Goal: Task Accomplishment & Management: Manage account settings

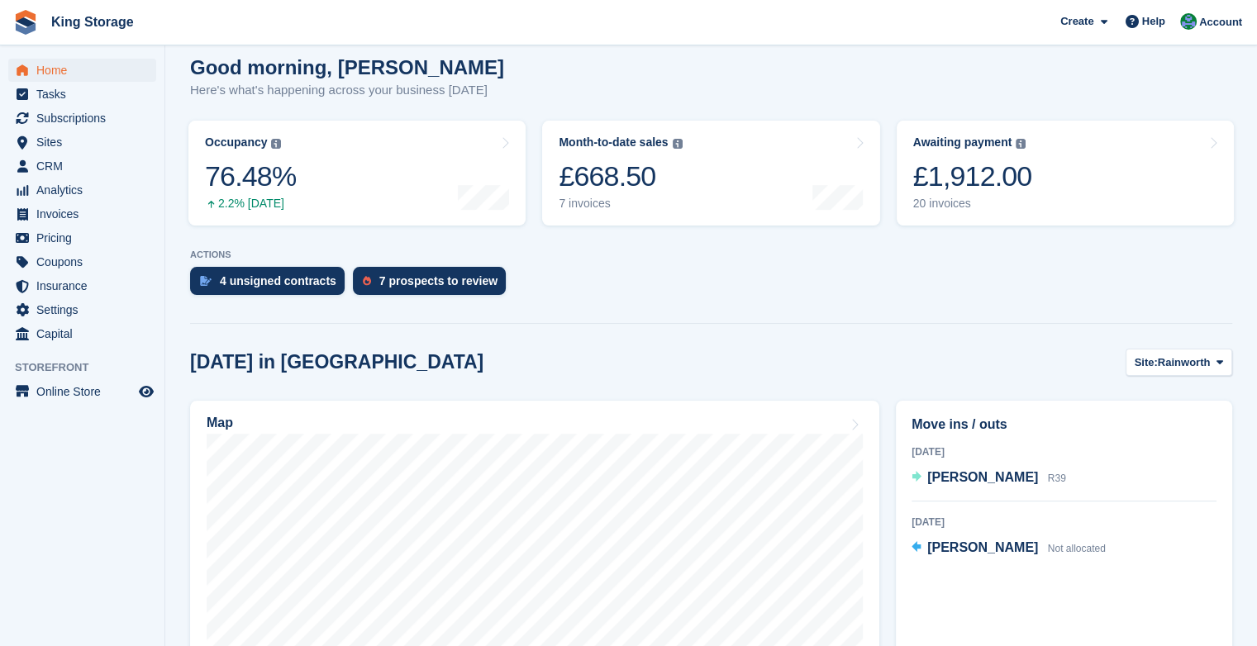
scroll to position [145, 0]
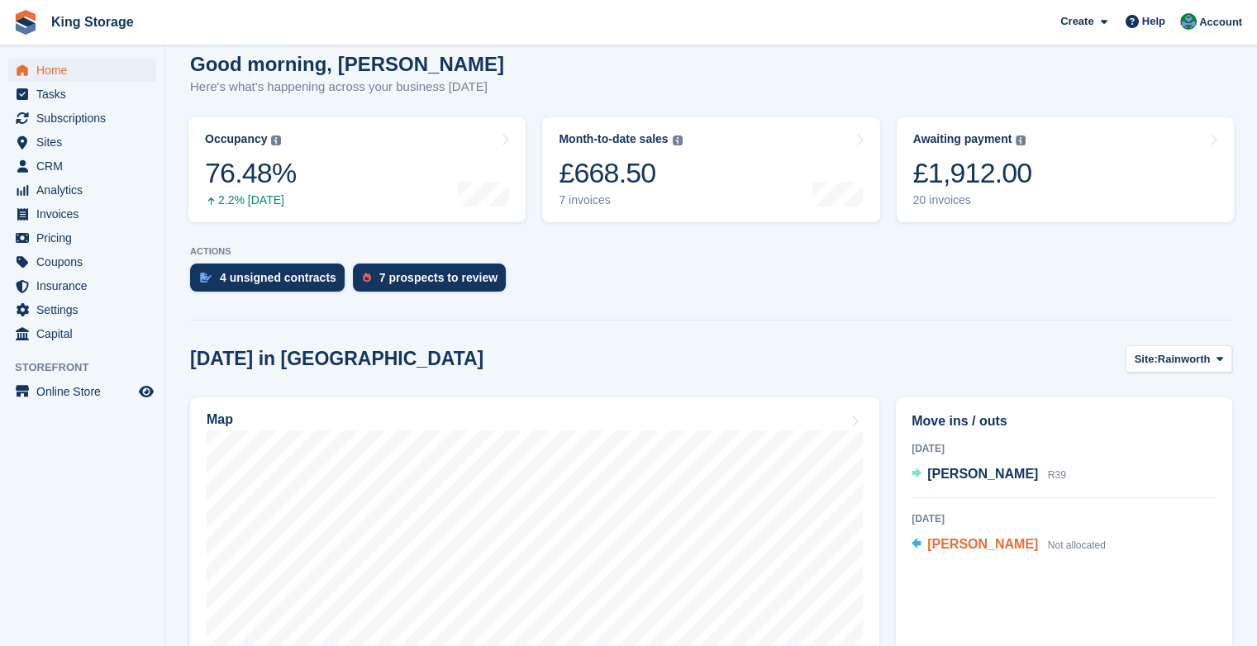
click at [989, 546] on span "Gary Martin" at bounding box center [983, 544] width 111 height 14
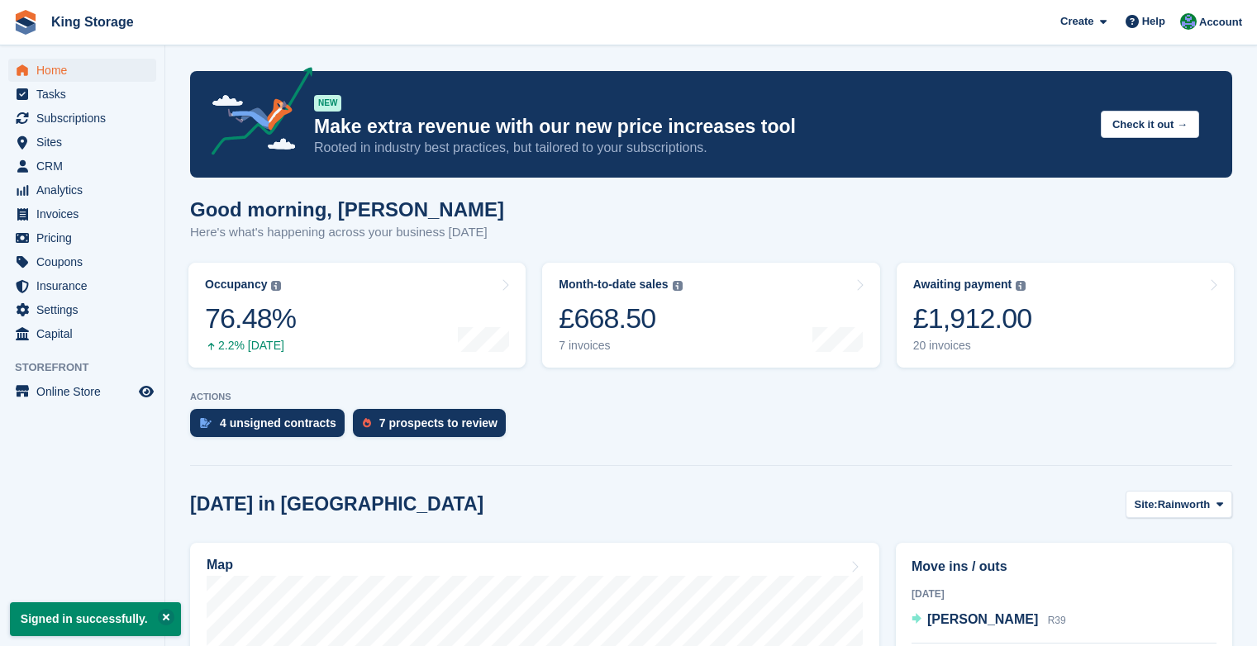
scroll to position [145, 0]
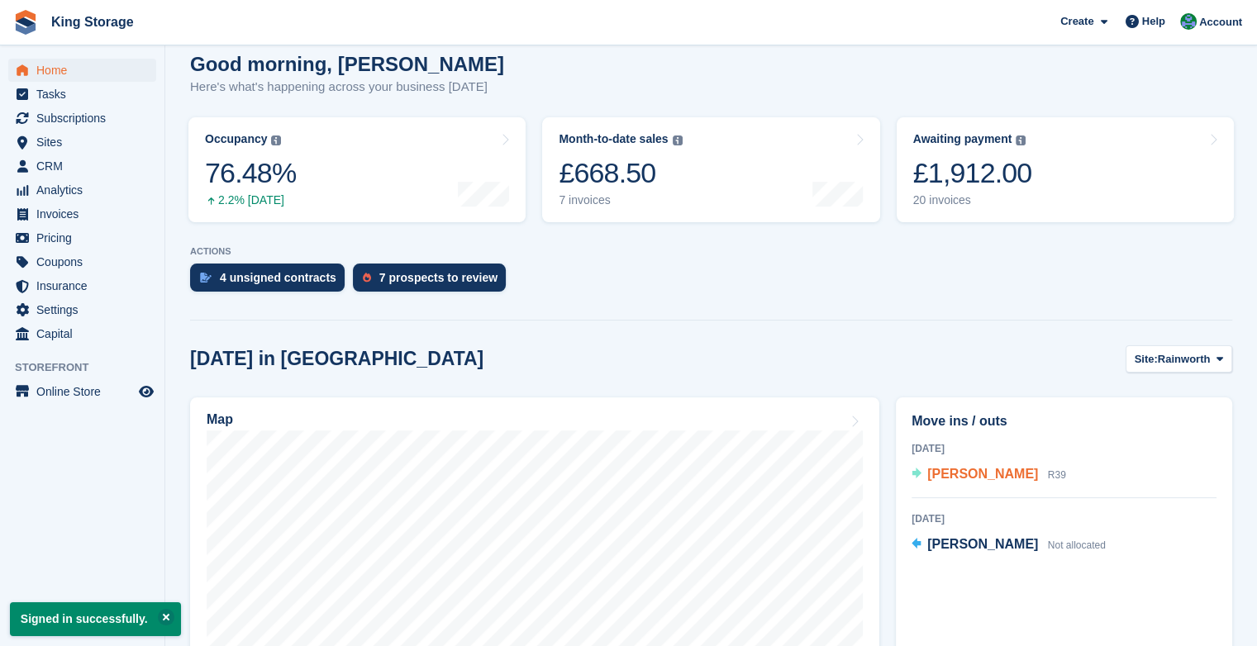
click at [995, 479] on span "[PERSON_NAME]" at bounding box center [983, 474] width 111 height 14
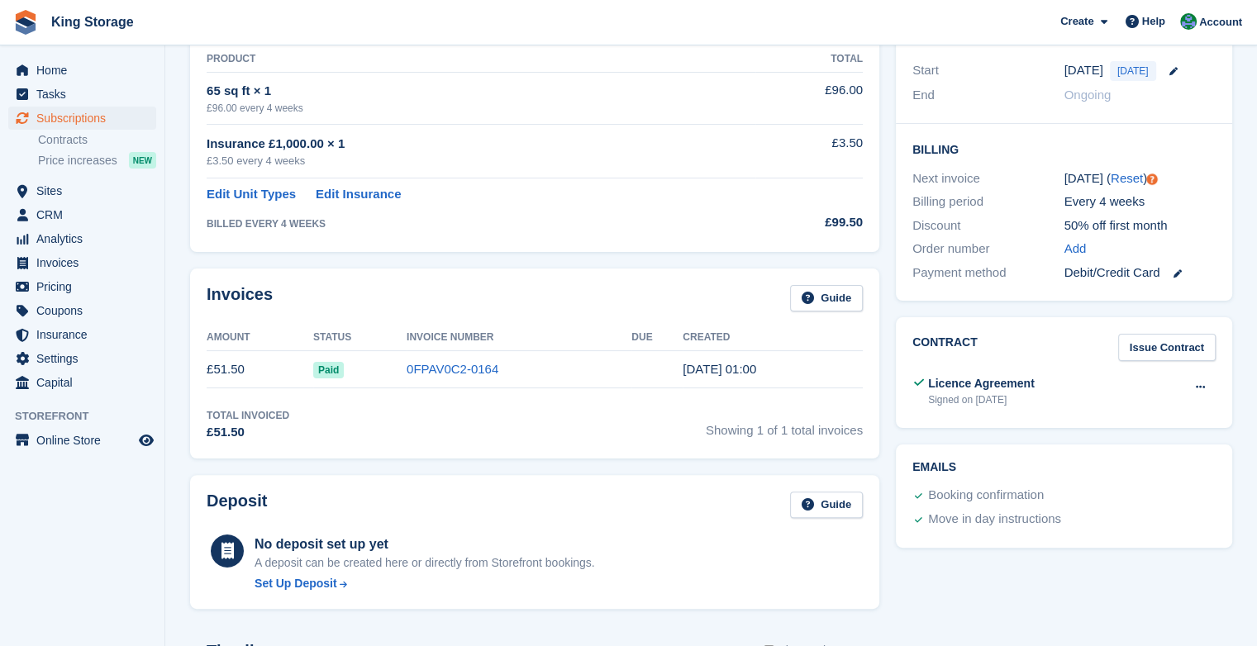
scroll to position [338, 0]
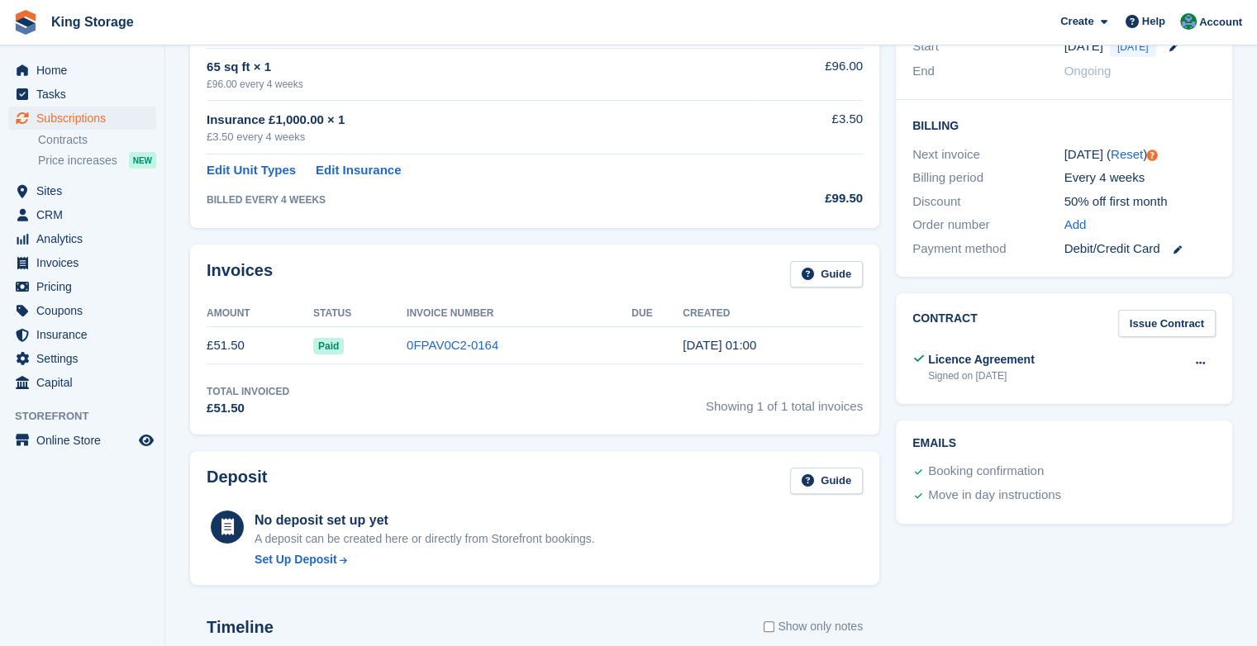
click at [225, 334] on td "£51.50" at bounding box center [260, 345] width 107 height 37
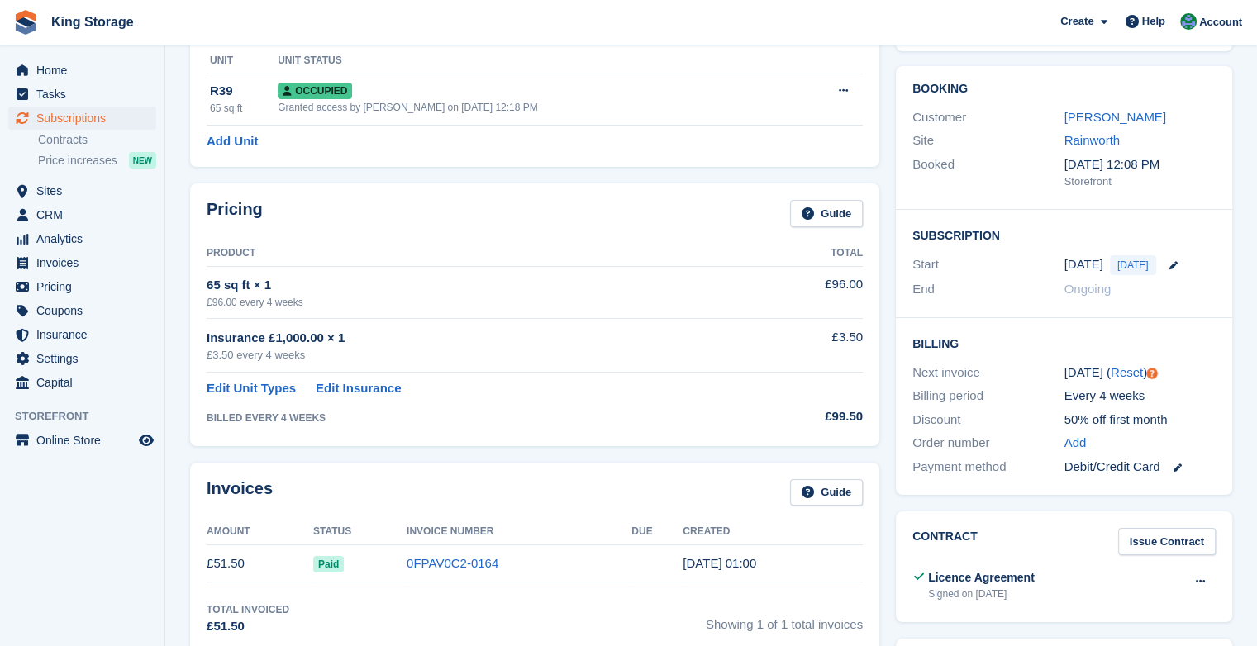
scroll to position [0, 0]
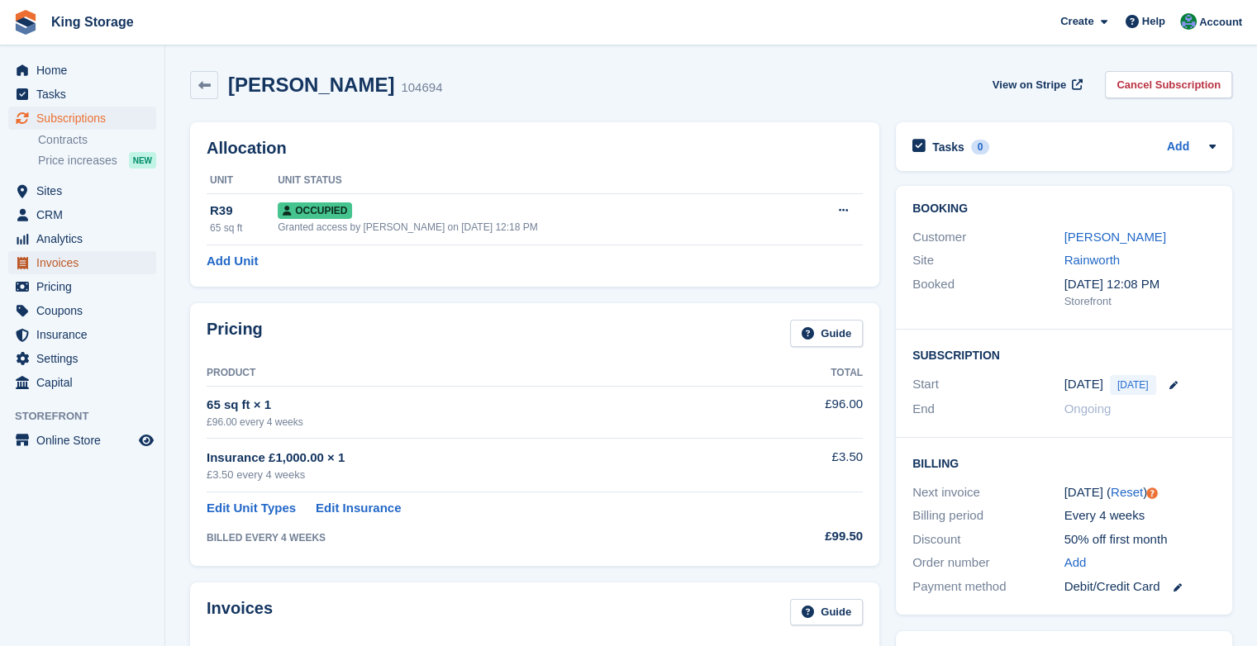
click at [74, 262] on span "Invoices" at bounding box center [85, 262] width 99 height 23
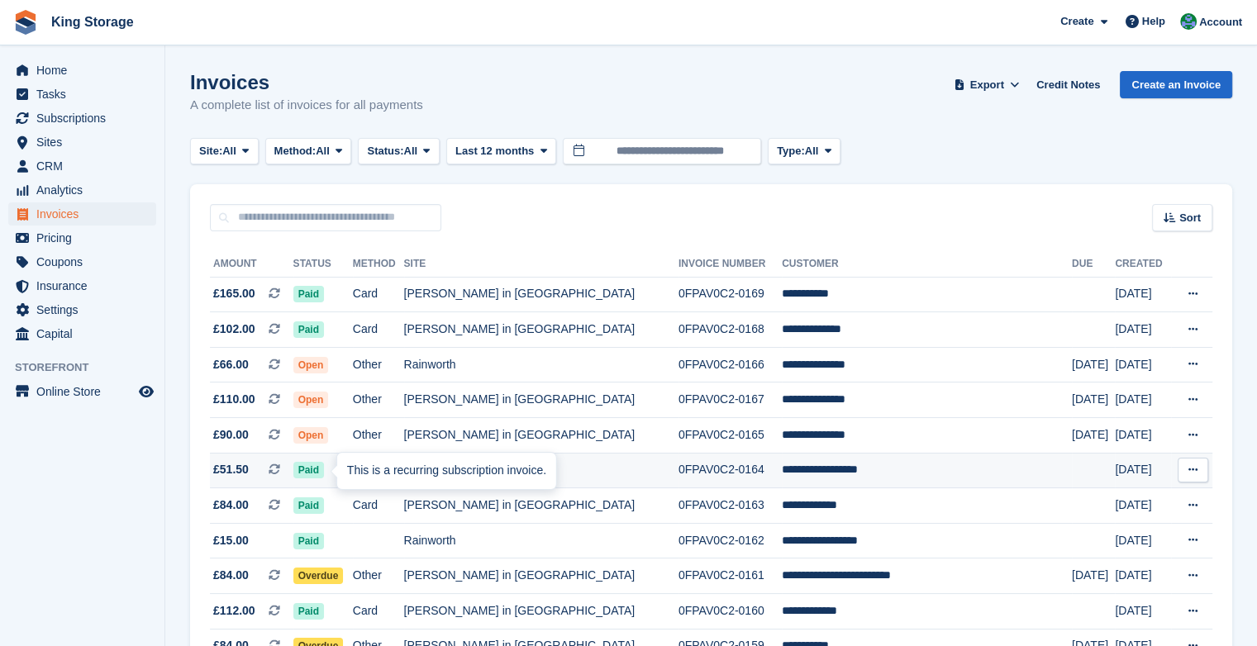
click at [338, 471] on div "This is a recurring subscription invoice." at bounding box center [446, 471] width 219 height 36
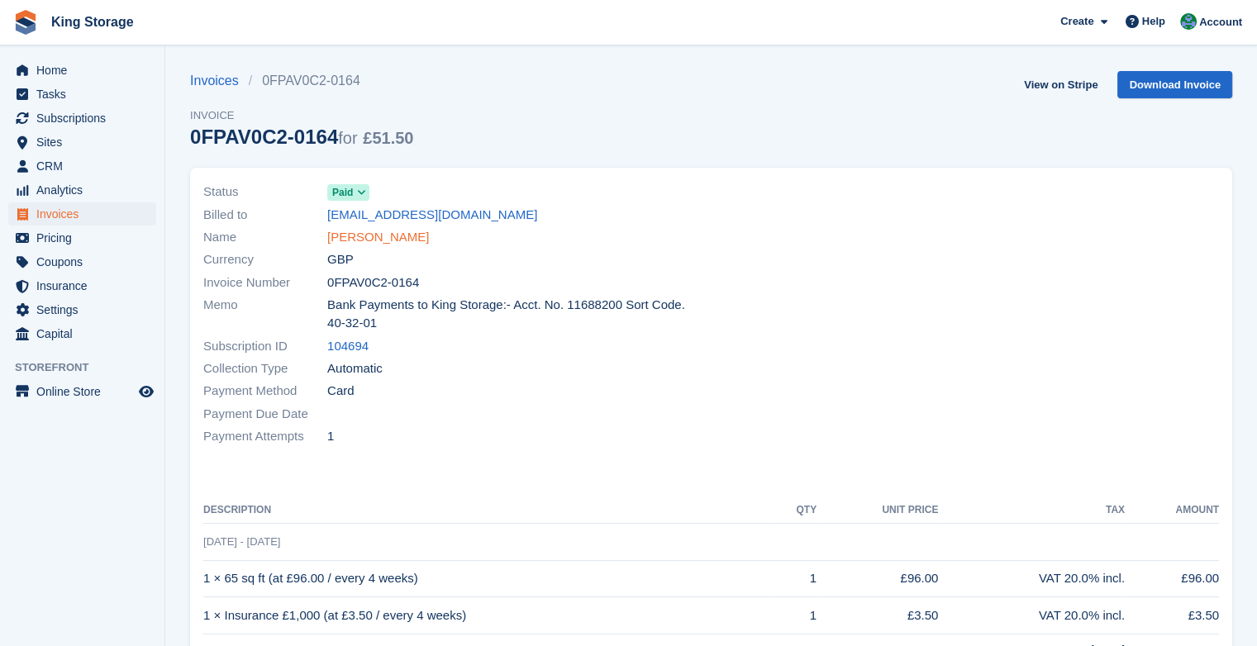
click at [412, 236] on link "[PERSON_NAME]" at bounding box center [378, 237] width 102 height 19
